Goal: Task Accomplishment & Management: Manage account settings

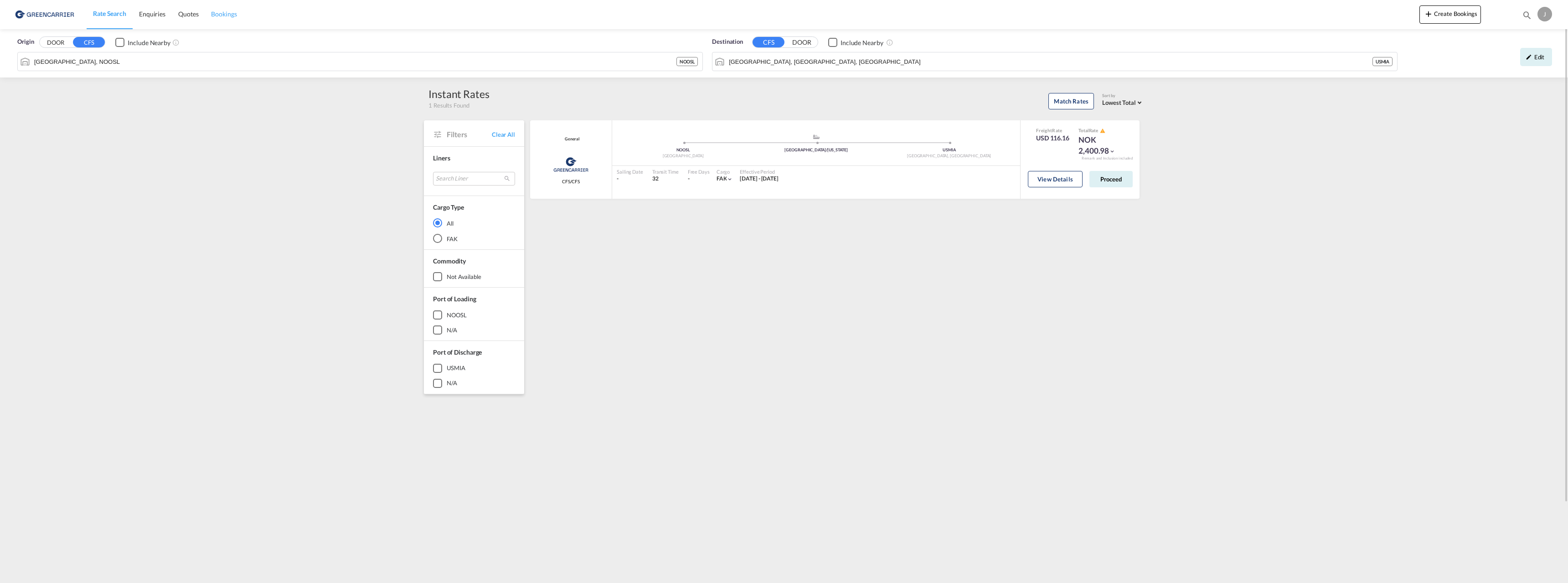
click at [220, 15] on span "Bookings" at bounding box center [224, 13] width 25 height 8
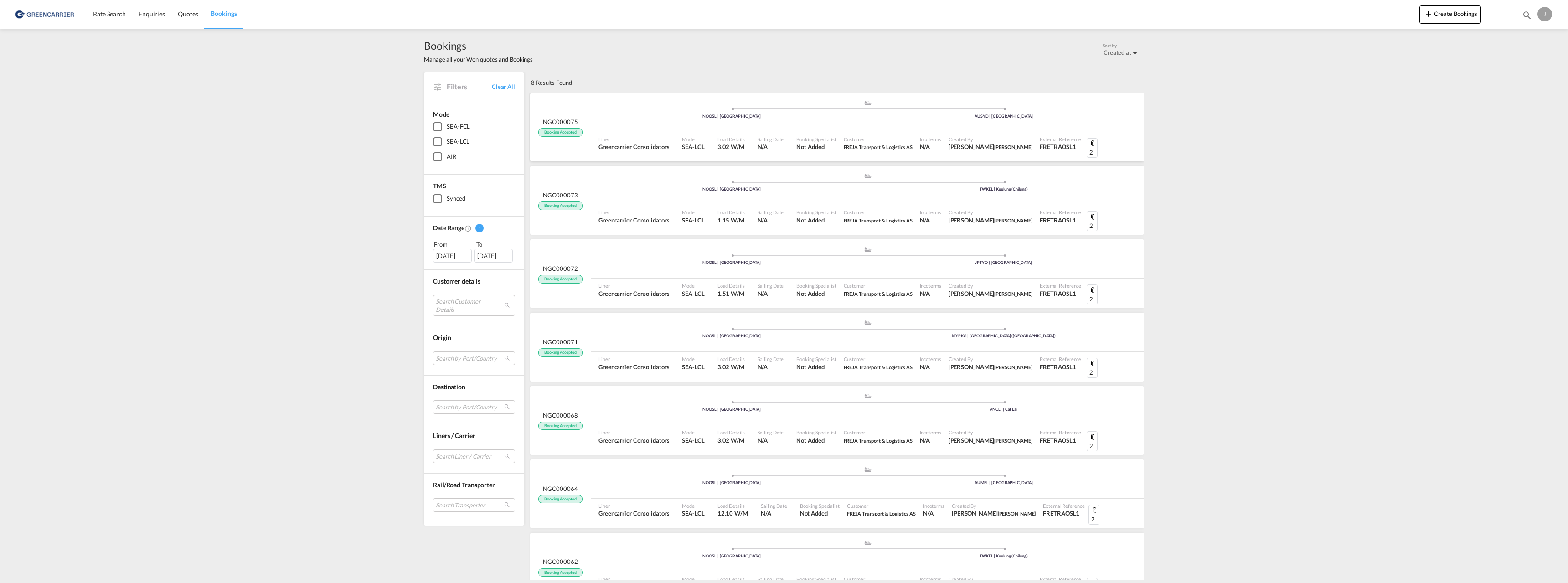
click at [724, 120] on div ".a{fill:#aaa8ad;} .a{fill:#aaa8ad;} NOOSL | [GEOGRAPHIC_DATA] AUSYD | [GEOGRAPH…" at bounding box center [868, 113] width 553 height 27
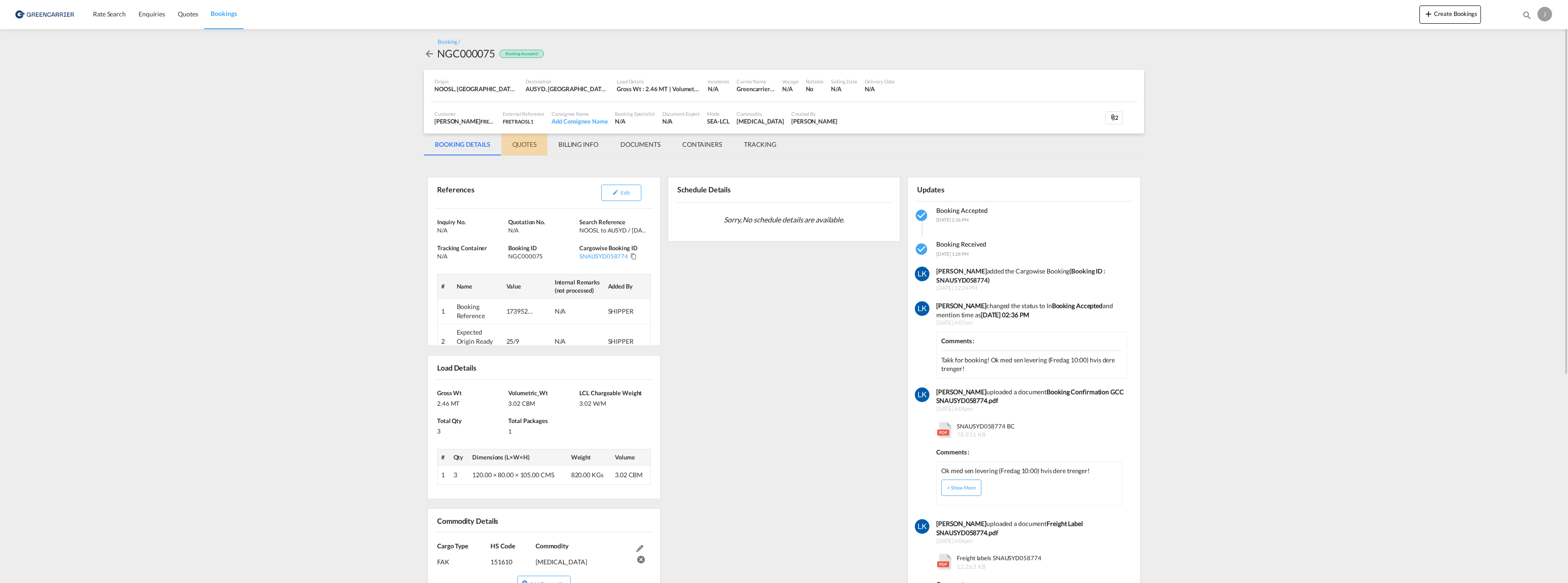
click at [532, 144] on md-tab-item "QUOTES" at bounding box center [524, 144] width 46 height 22
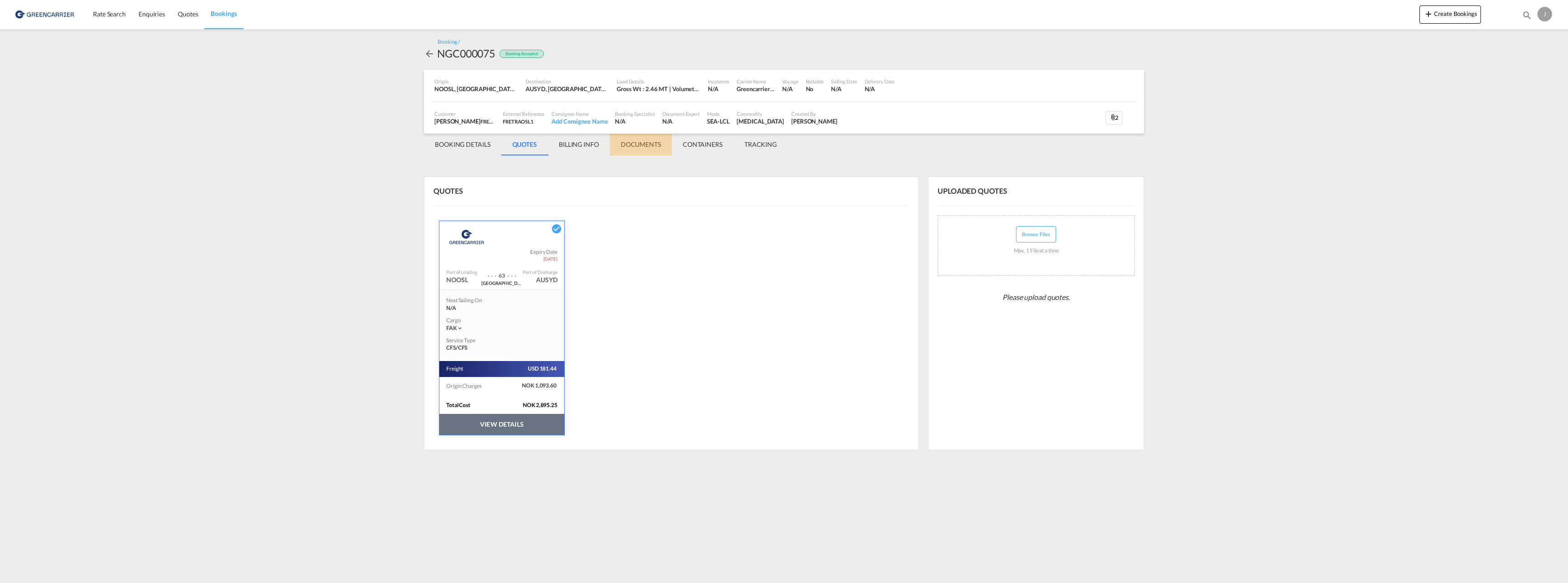
click at [646, 144] on md-tab-item "DOCUMENTS" at bounding box center [641, 144] width 62 height 22
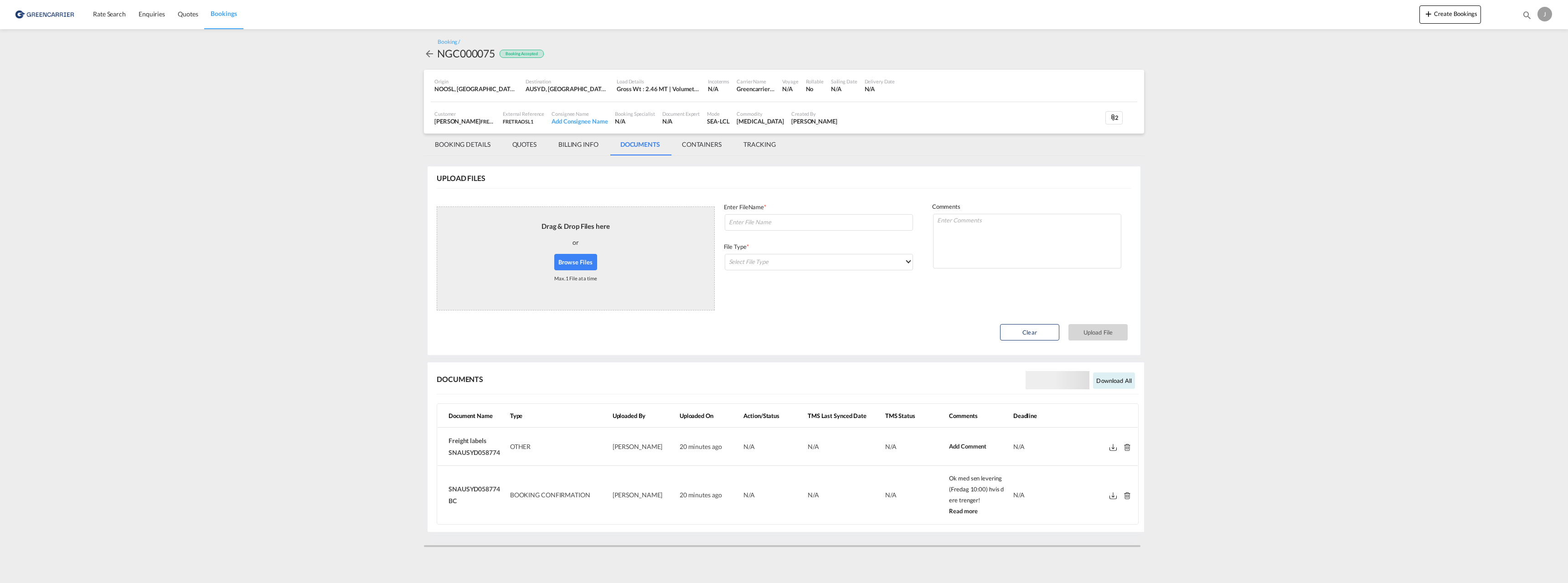
click at [1111, 497] on md-icon at bounding box center [1113, 495] width 7 height 7
click at [487, 488] on span "SNAUSYD058774 BC" at bounding box center [474, 495] width 51 height 20
click at [487, 488] on span "SNAUSYD058774 BC" at bounding box center [474, 495] width 51 height 20
copy span "SNAUSYD058774"
click at [480, 490] on span "SNAUSYD058774 BC" at bounding box center [474, 495] width 51 height 20
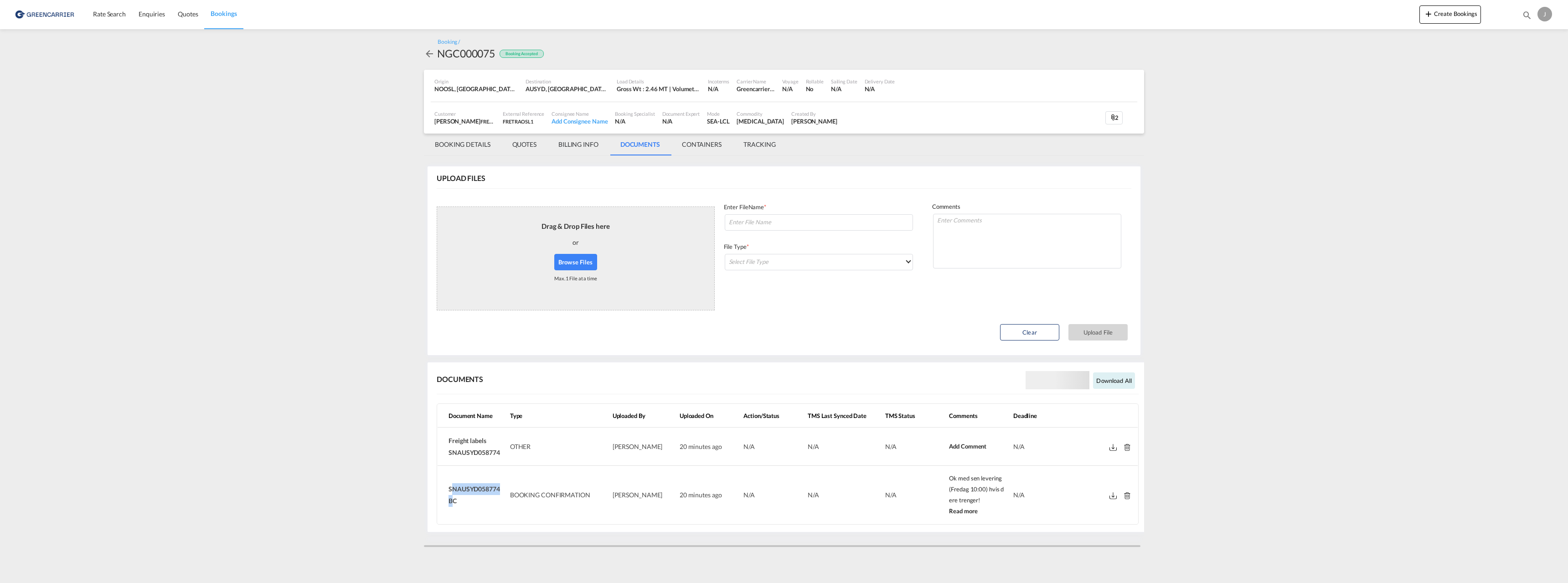
click at [480, 489] on span "SNAUSYD058774 BC" at bounding box center [474, 495] width 51 height 20
click at [807, 348] on md-card-content "UPLOAD FILES Drag & Drop Files here or Browse Files Max. 1 File at a time Proce…" at bounding box center [784, 260] width 713 height 189
click at [480, 489] on span "SNAUSYD058774 BC" at bounding box center [474, 495] width 51 height 20
copy span "SNAUSYD058774"
